Goal: Task Accomplishment & Management: Manage account settings

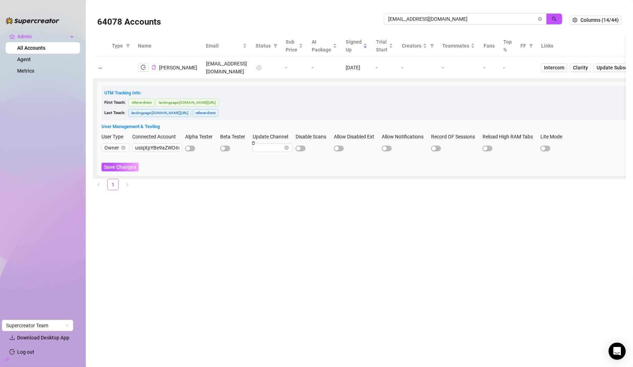
click at [440, 17] on input "cavawealth79@protonmail.com" at bounding box center [462, 19] width 148 height 8
type input "gmaithamutero@gmail.com"
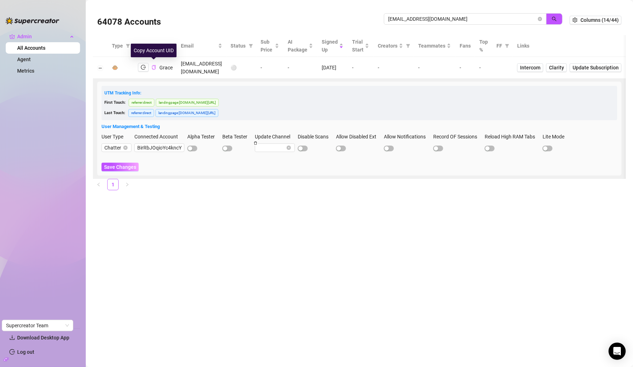
click at [153, 65] on icon "copy" at bounding box center [153, 67] width 5 height 5
